Goal: Information Seeking & Learning: Learn about a topic

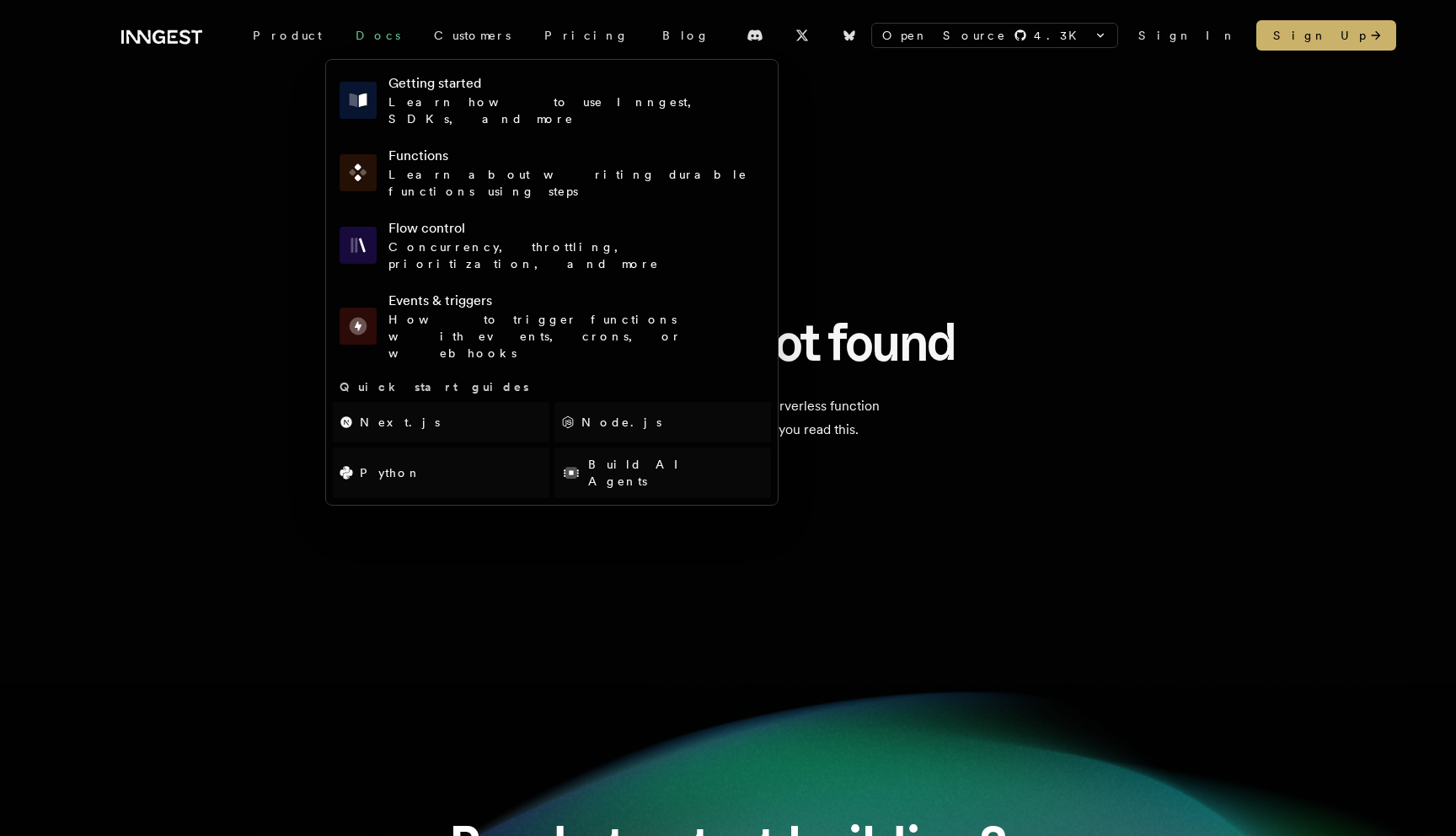
click at [339, 41] on link "Docs" at bounding box center [378, 36] width 78 height 31
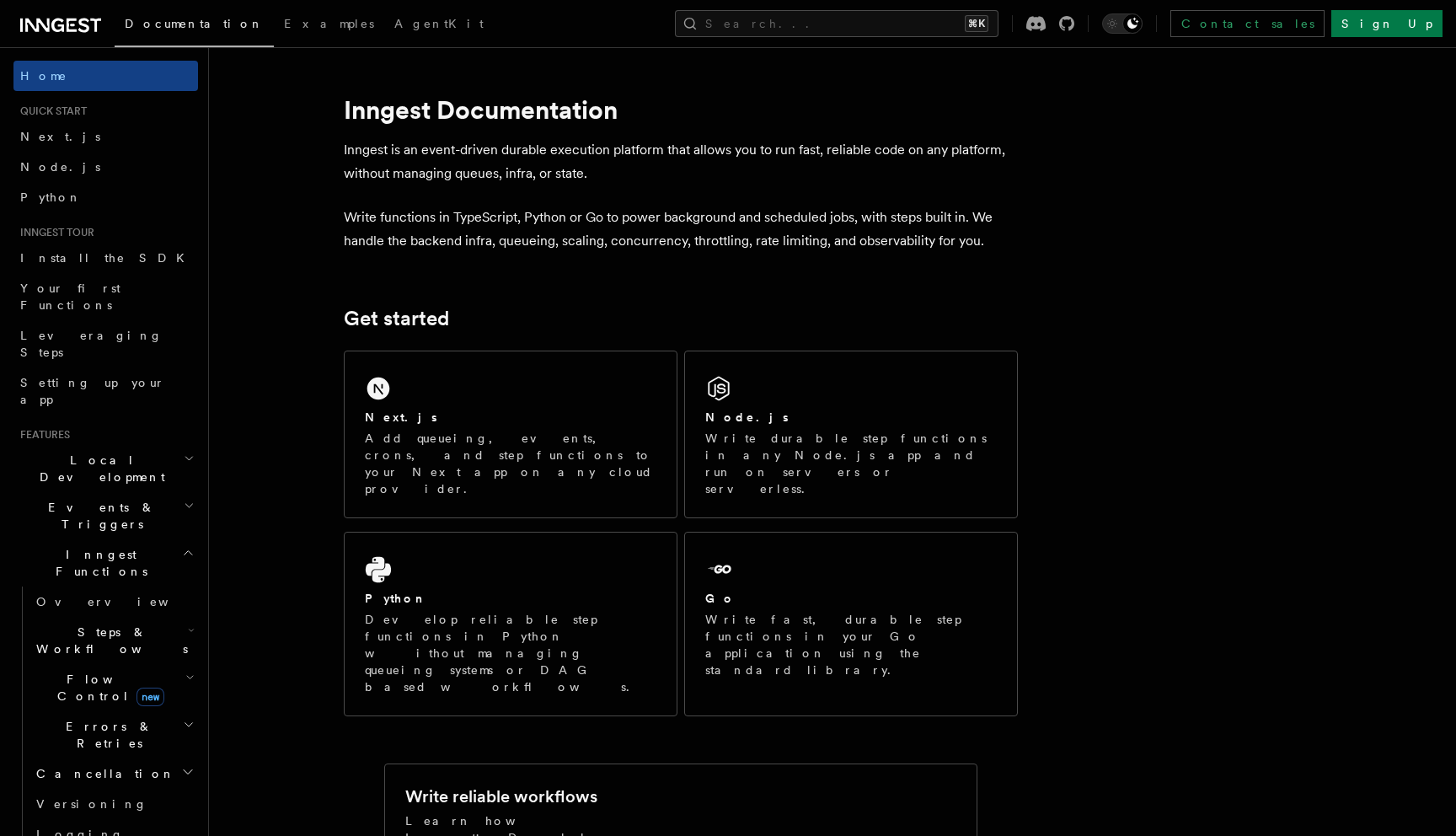
click at [81, 671] on span "Flow Control new" at bounding box center [108, 688] width 156 height 34
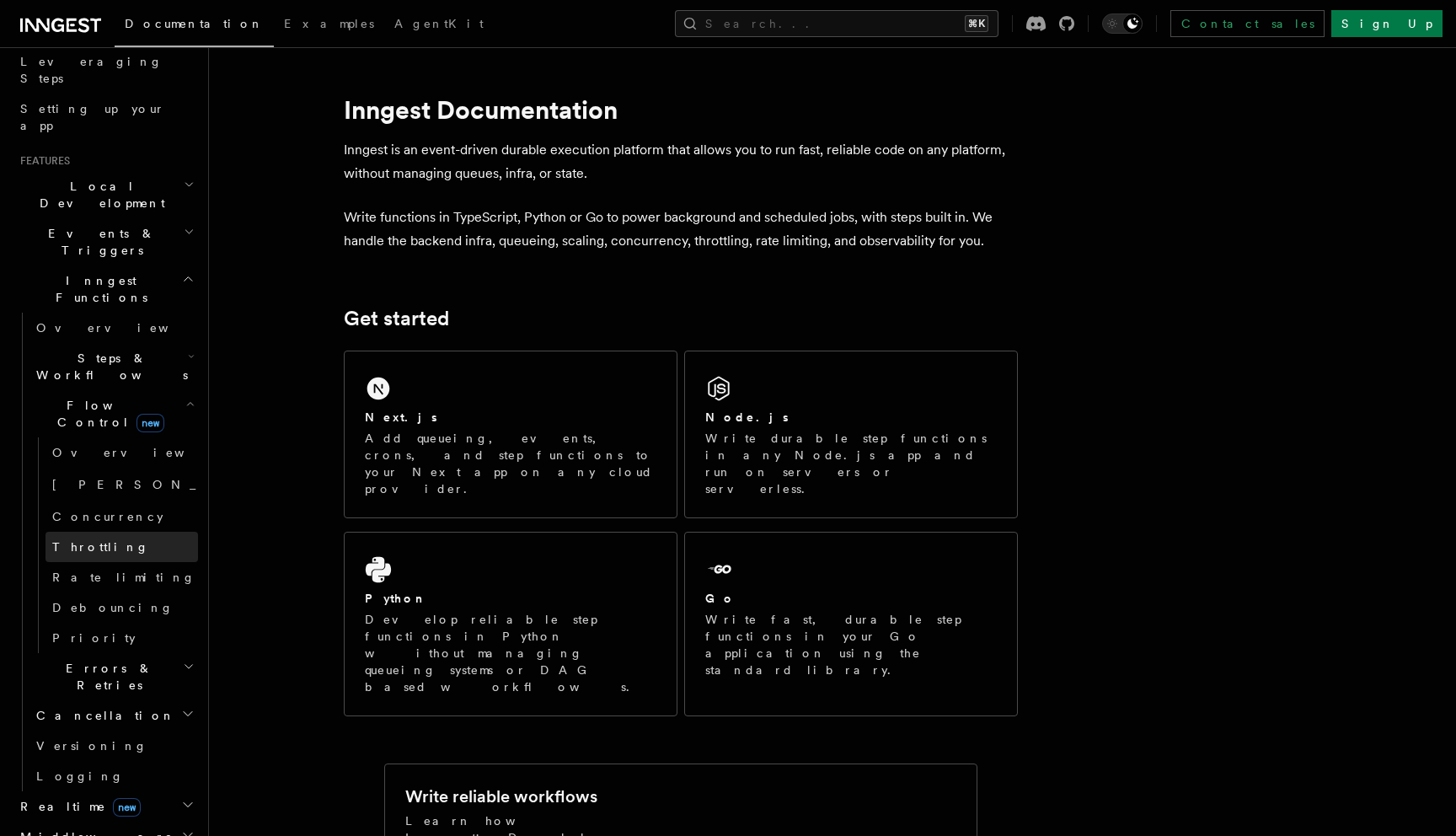
scroll to position [283, 0]
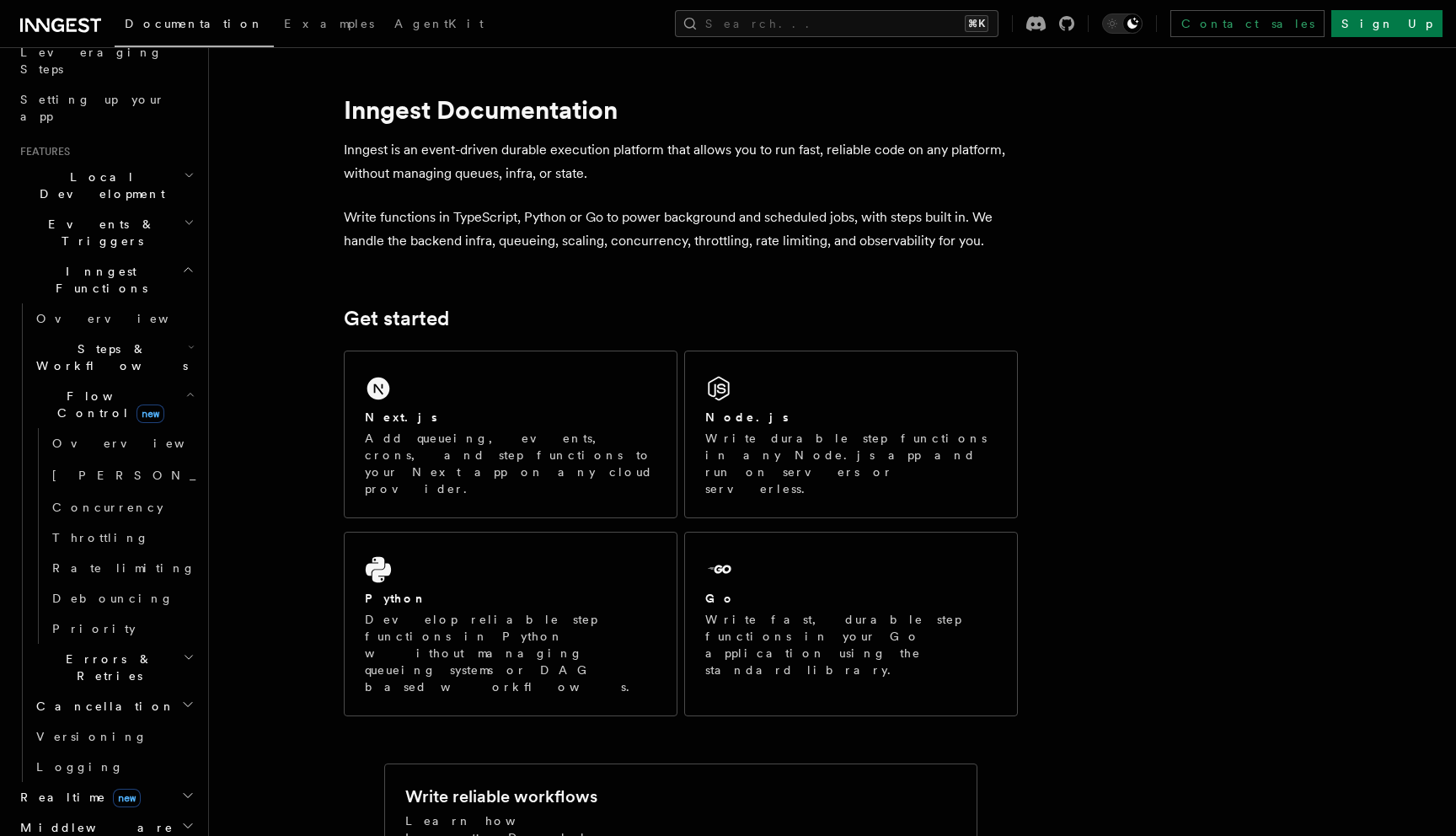
click at [75, 341] on span "Steps & Workflows" at bounding box center [108, 358] width 158 height 34
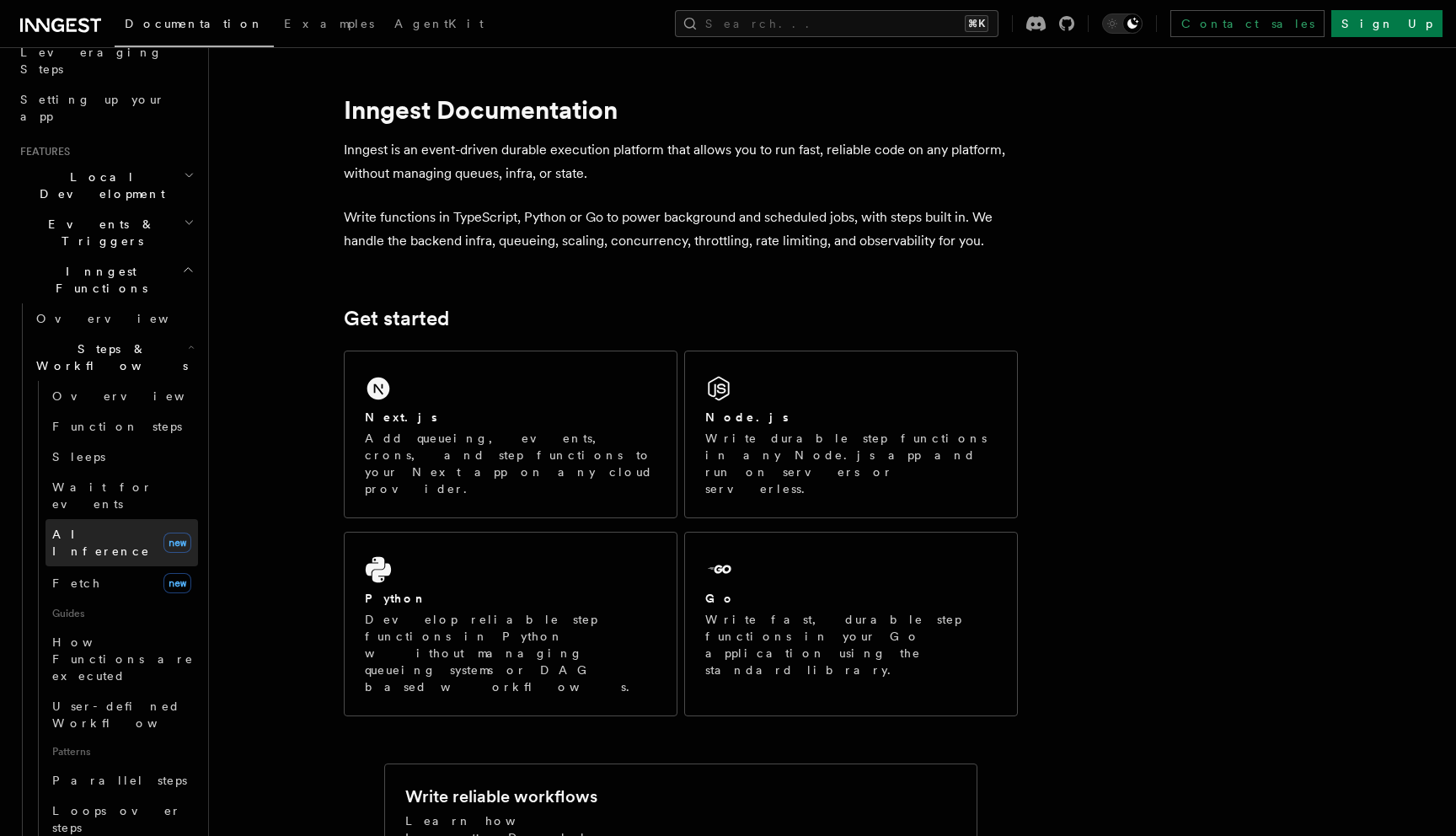
click at [97, 527] on span "AI Inference" at bounding box center [101, 543] width 97 height 31
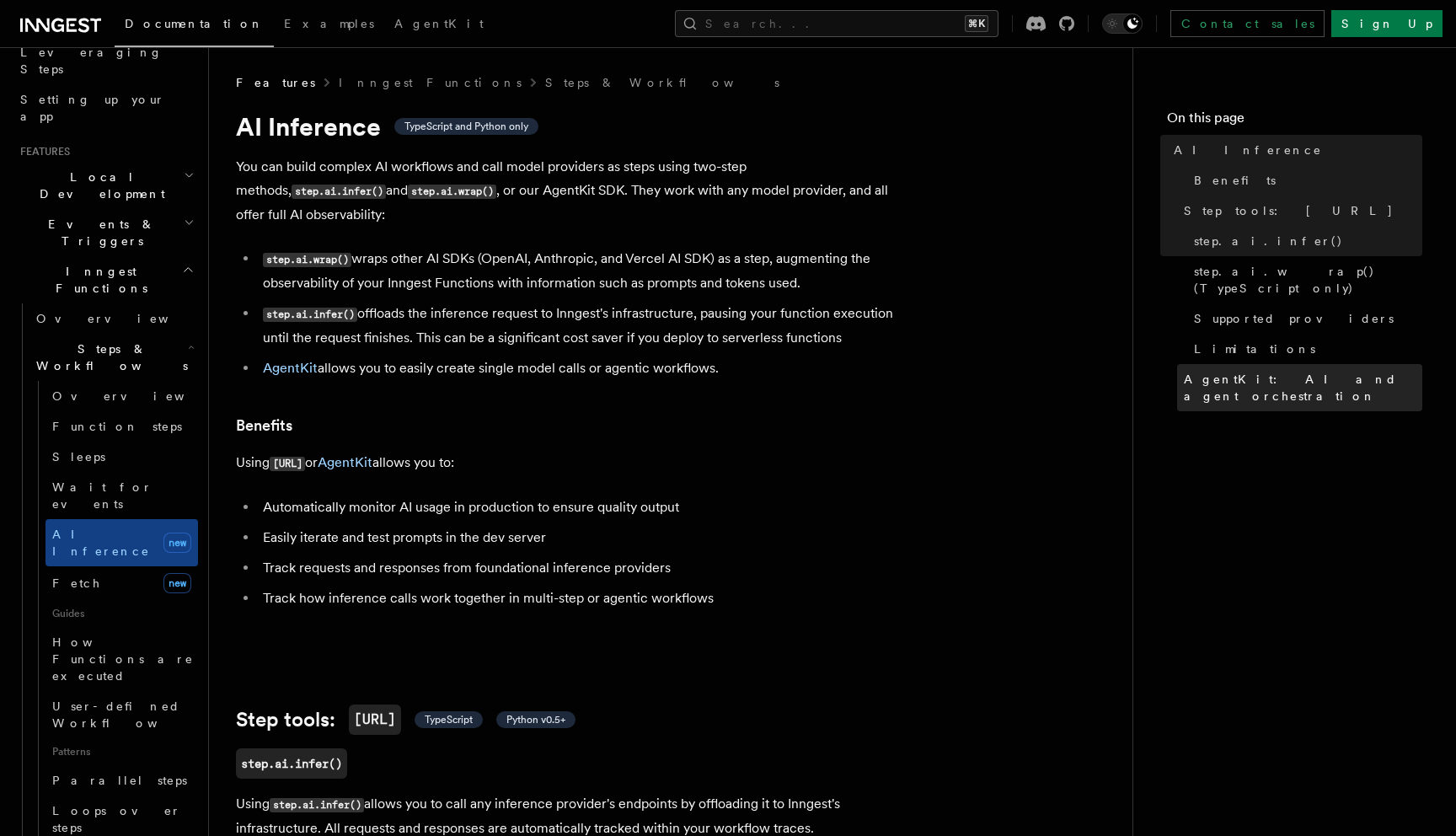
click at [1232, 371] on span "AgentKit: AI and agent orchestration" at bounding box center [1303, 387] width 238 height 34
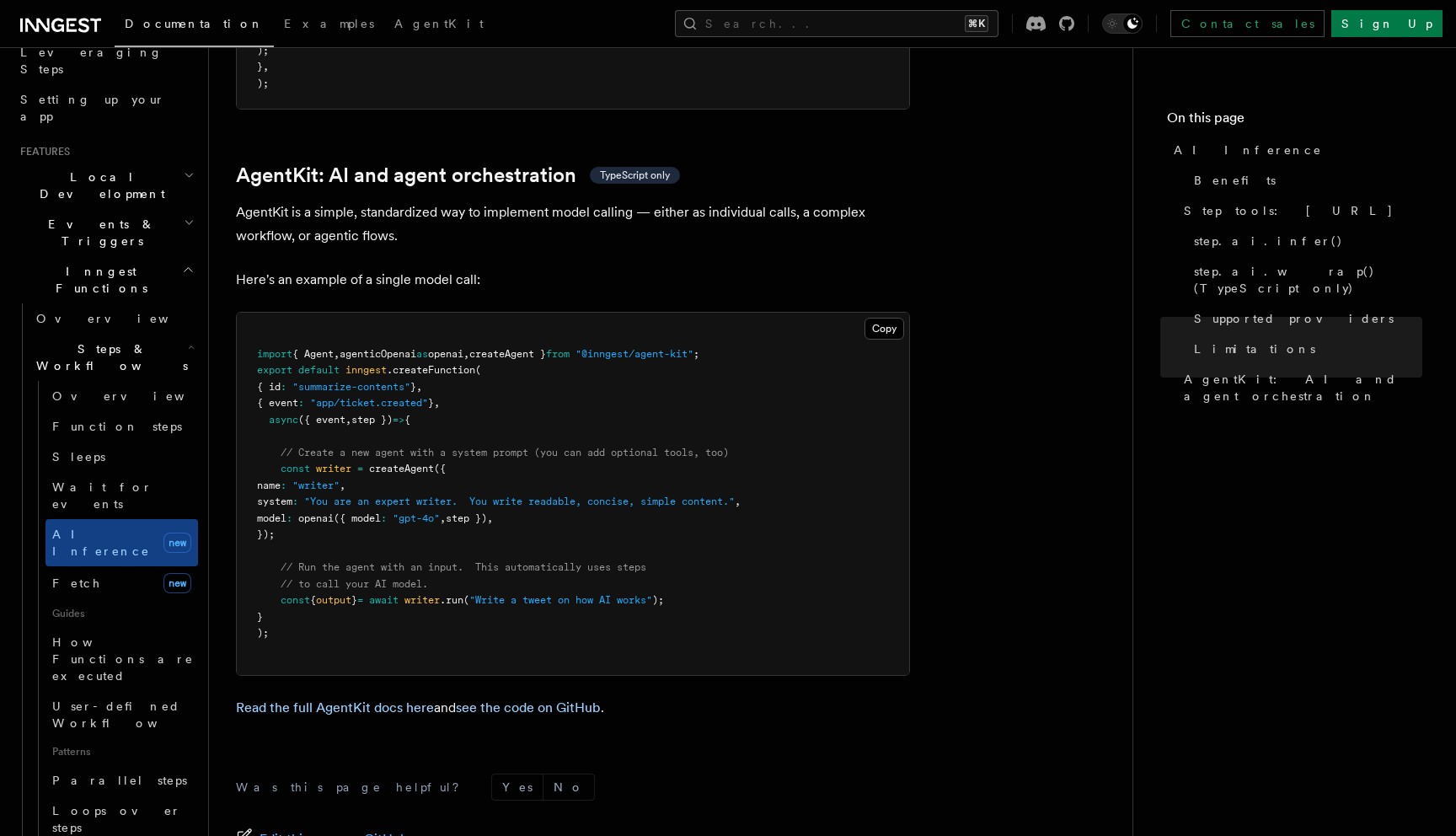
scroll to position [4882, 0]
